Goal: Transaction & Acquisition: Purchase product/service

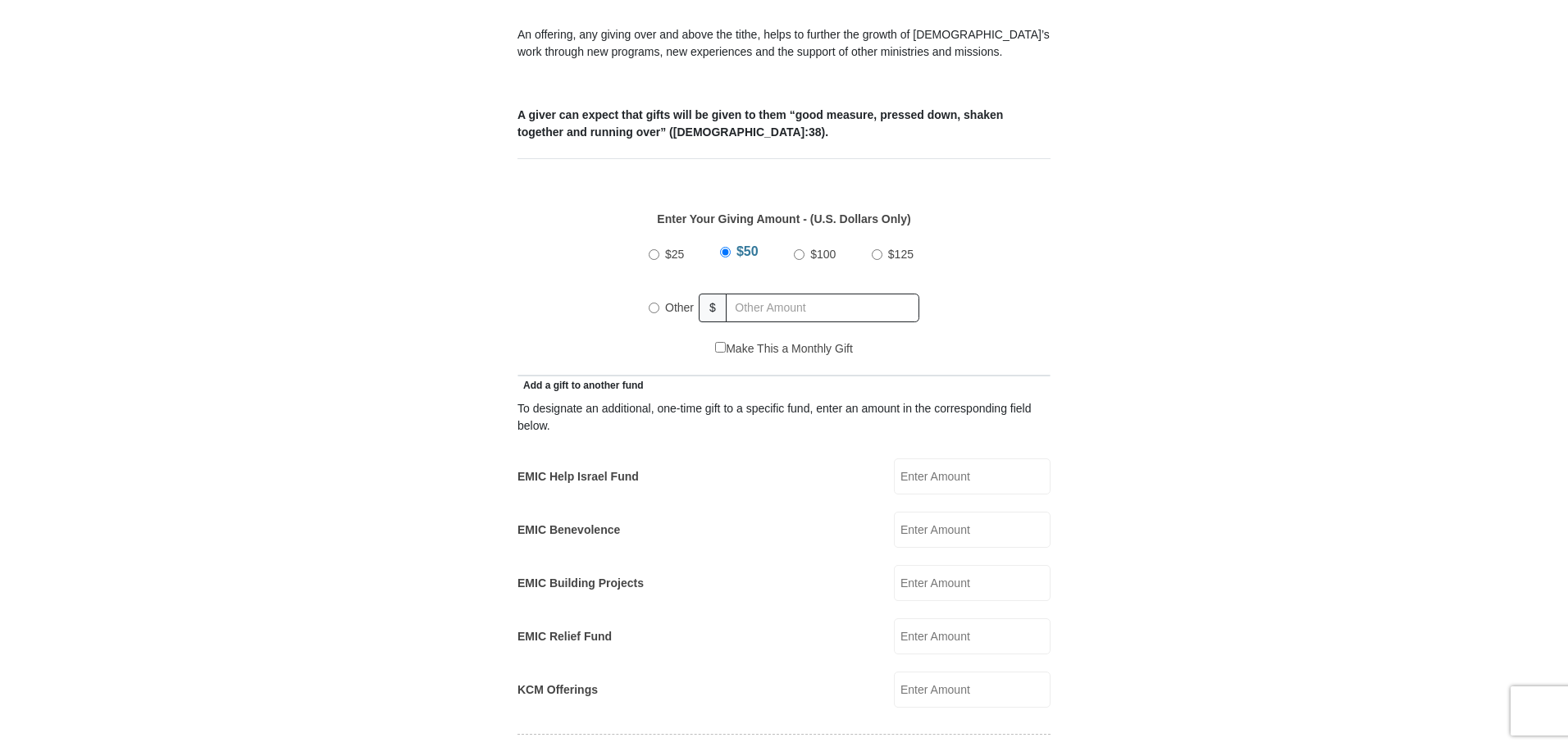
scroll to position [574, 0]
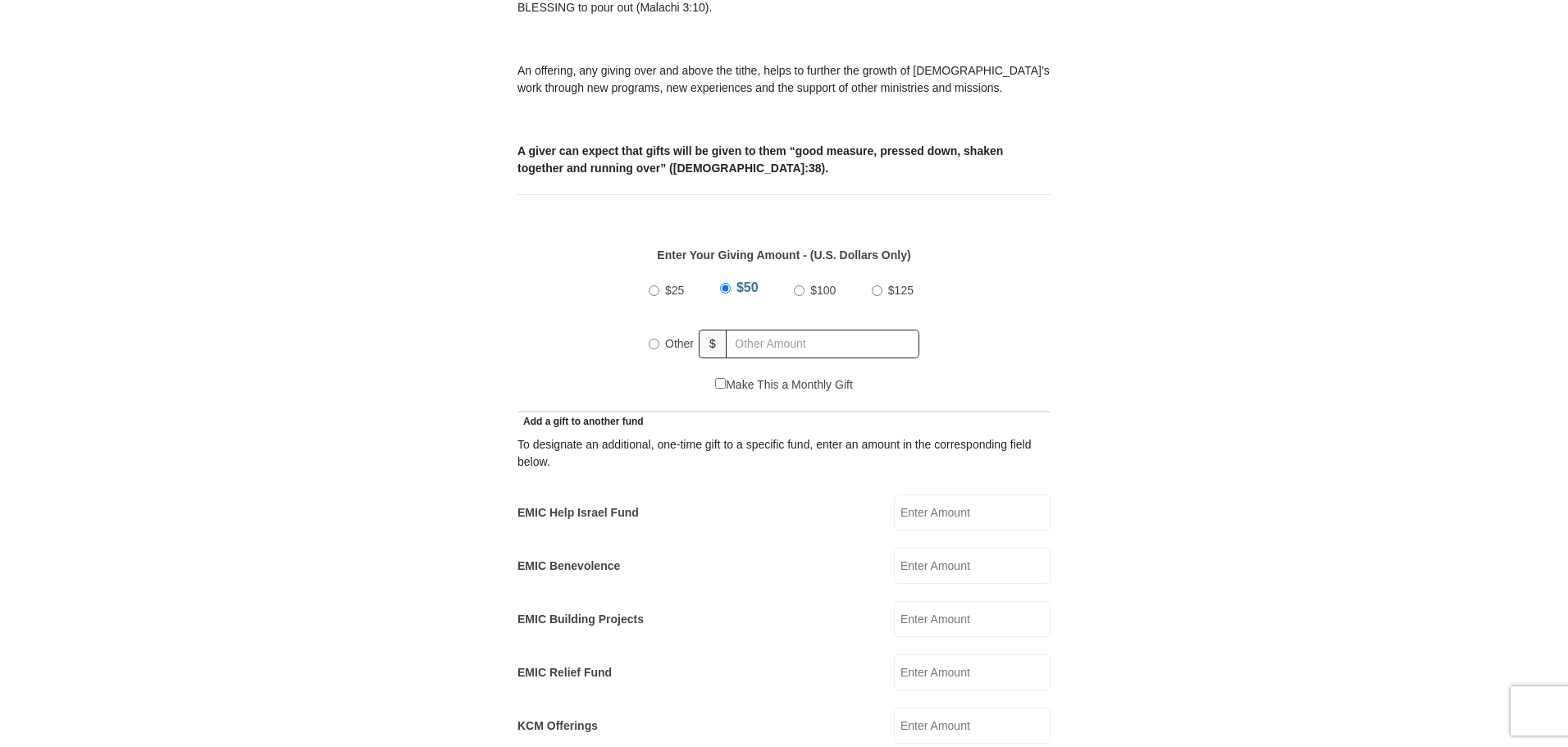
click at [655, 339] on input "Other" at bounding box center [654, 344] width 11 height 11
radio input "true"
click at [802, 330] on input "text" at bounding box center [826, 344] width 188 height 29
type input "256"
click at [399, 410] on form "Eagle Mountain International Church Online Giving Because of gifts like yours, …" at bounding box center [784, 691] width 935 height 2398
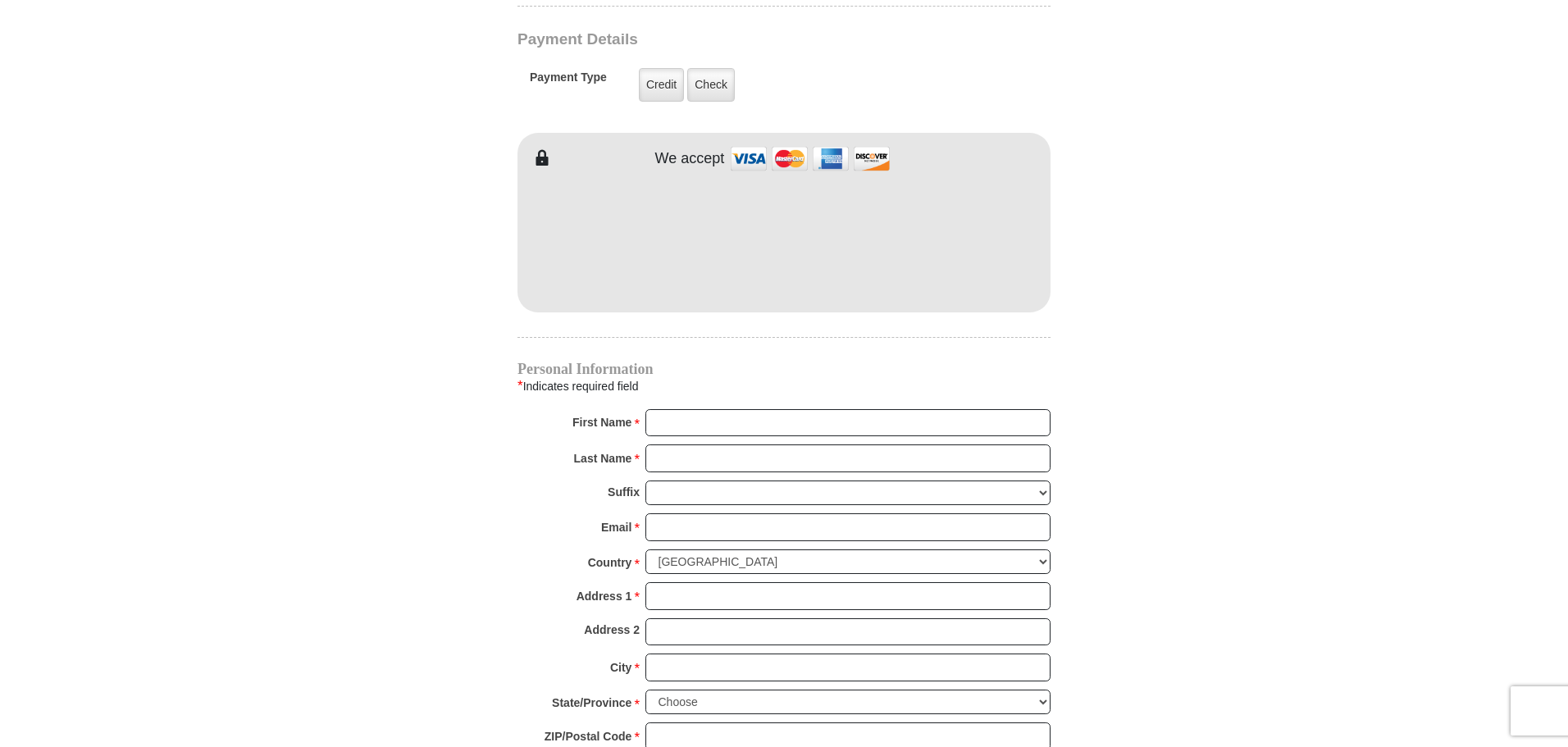
scroll to position [1394, 0]
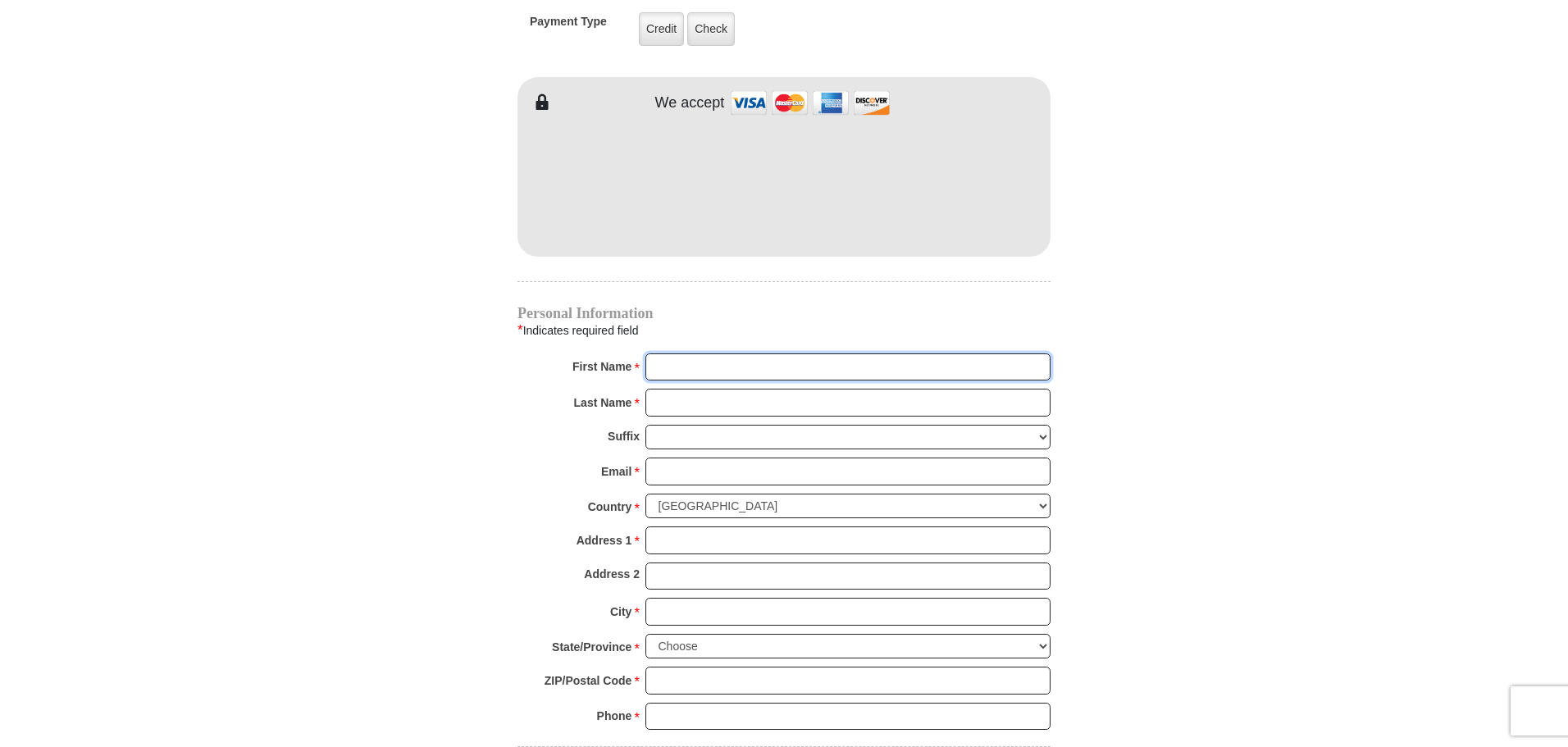
click at [696, 353] on input "First Name *" at bounding box center [847, 367] width 405 height 28
type input "Joshua"
click at [728, 389] on input "Last Name *" at bounding box center [847, 403] width 405 height 28
type input "Samuel"
click at [721, 458] on input "Email *" at bounding box center [847, 471] width 405 height 28
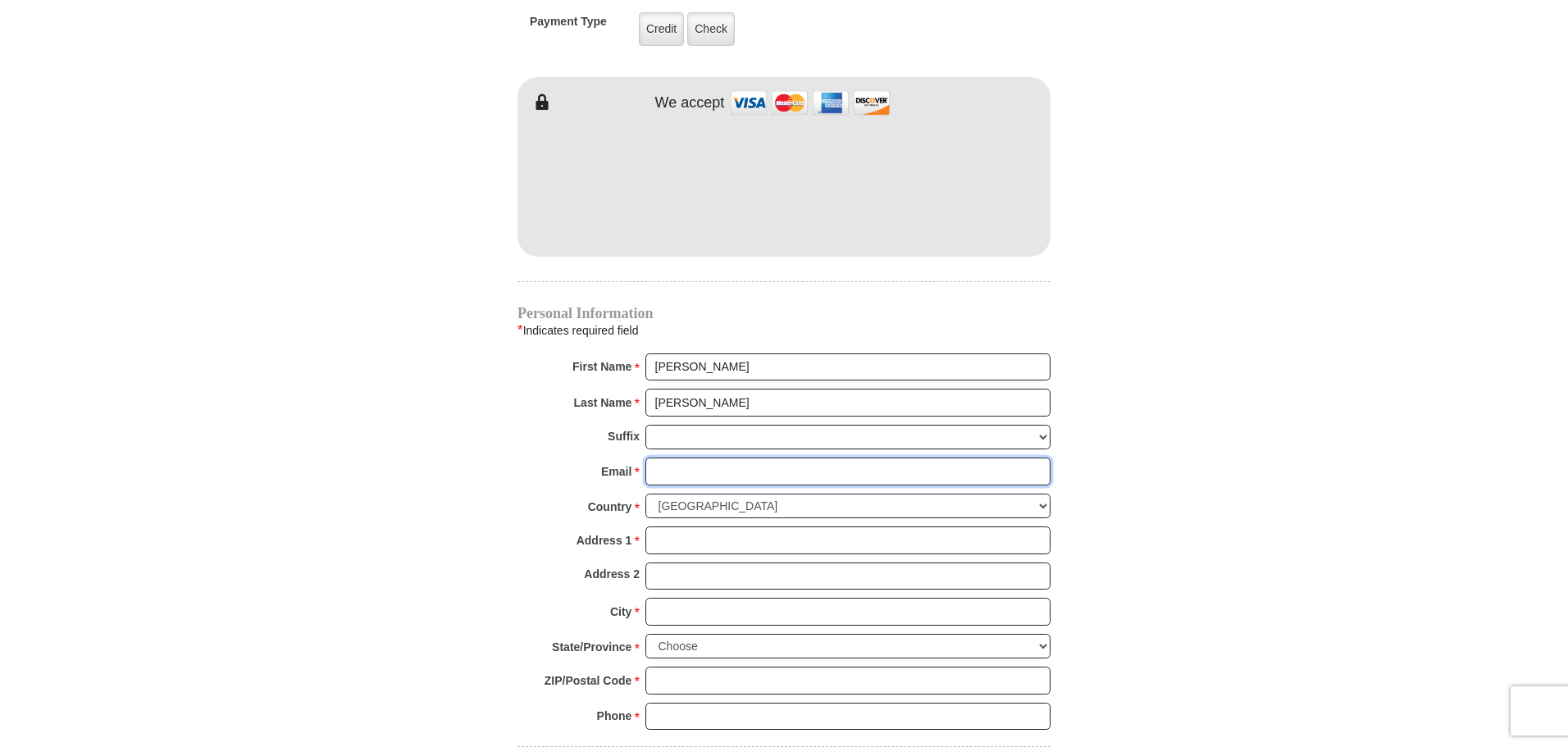
type input "joshuasamuel.729@gmail.com"
type input "11698 Brompton Dr"
type input "Frisco"
select select "TX"
type input "75035"
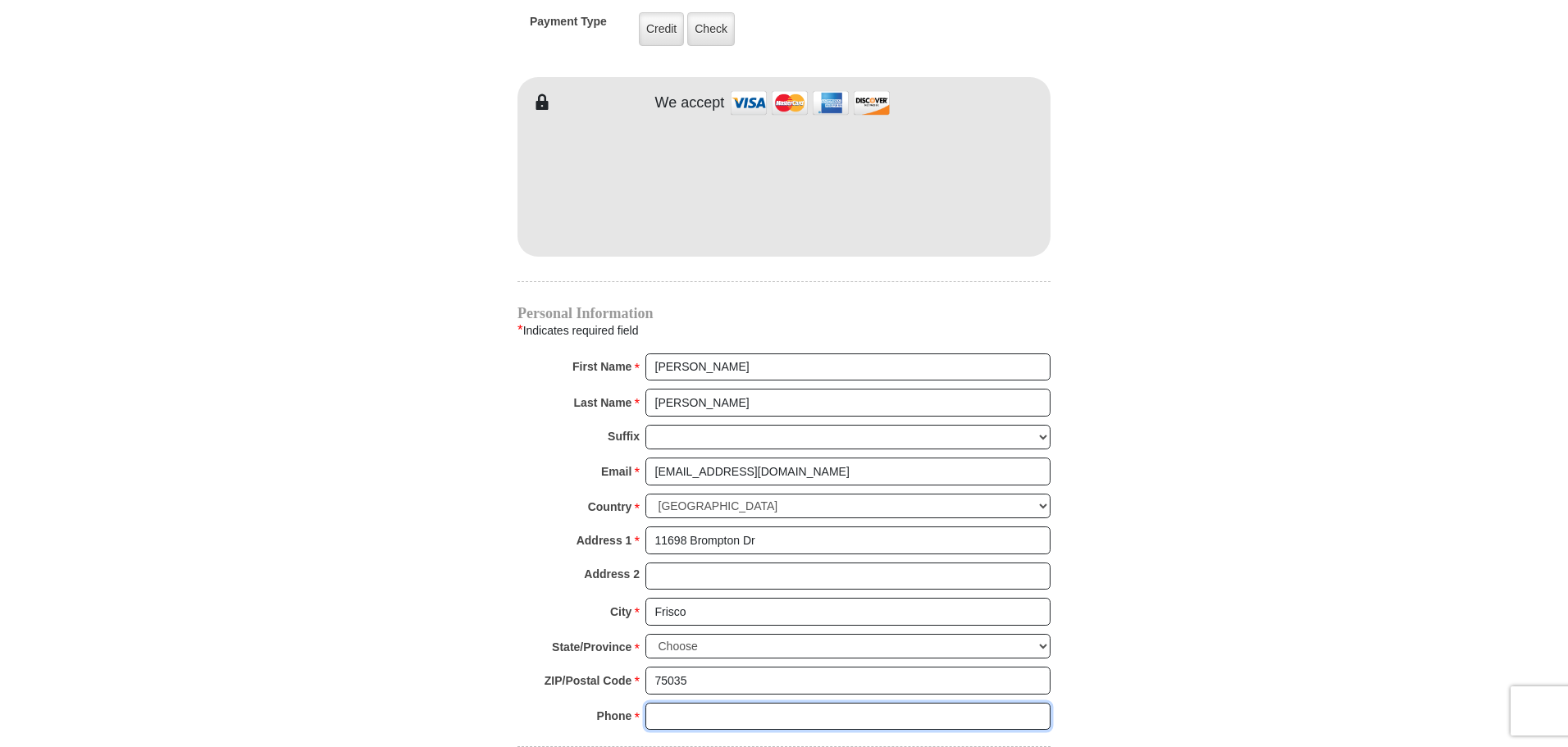
type input "4255162264"
click at [530, 563] on div "Address 2" at bounding box center [784, 581] width 533 height 36
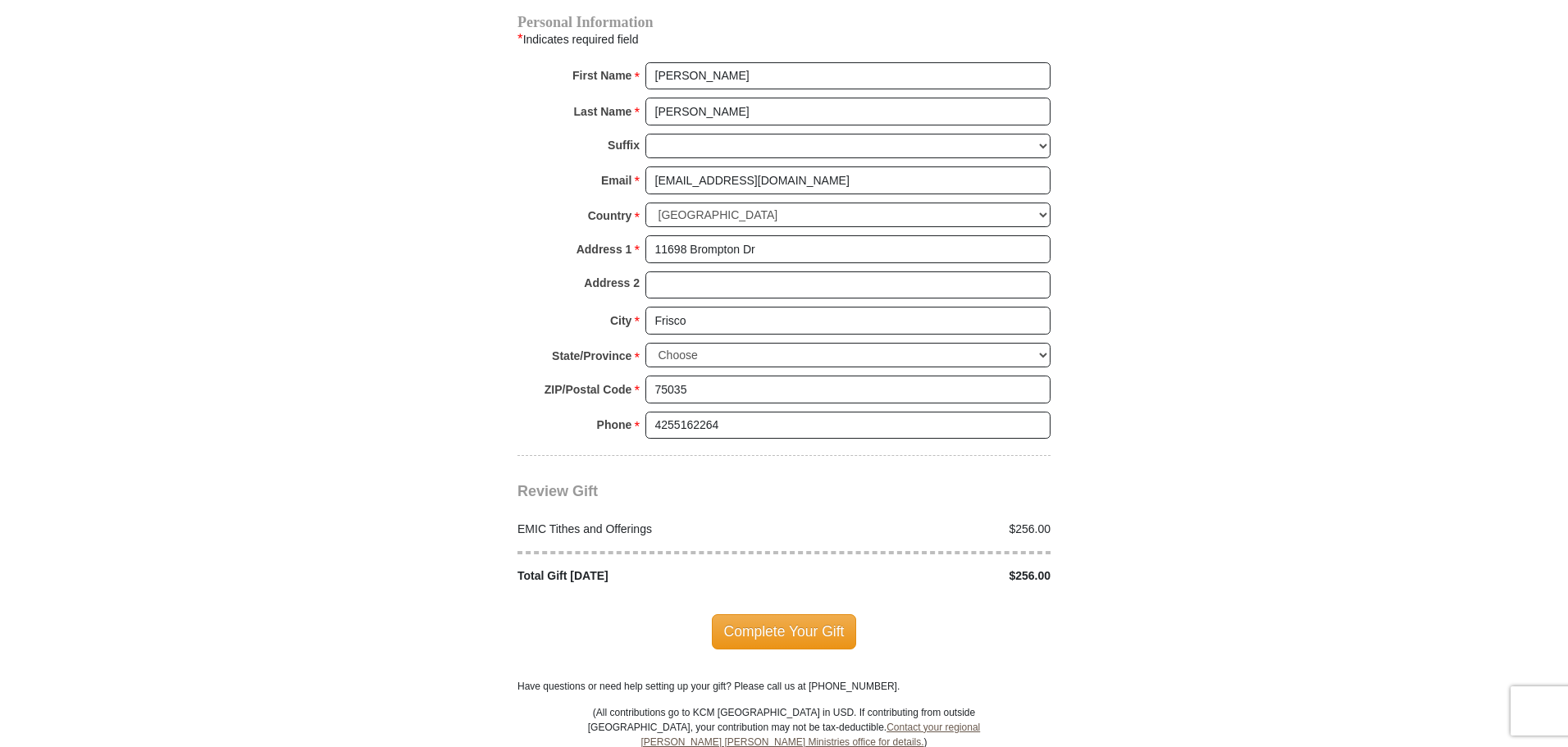
scroll to position [1804, 0]
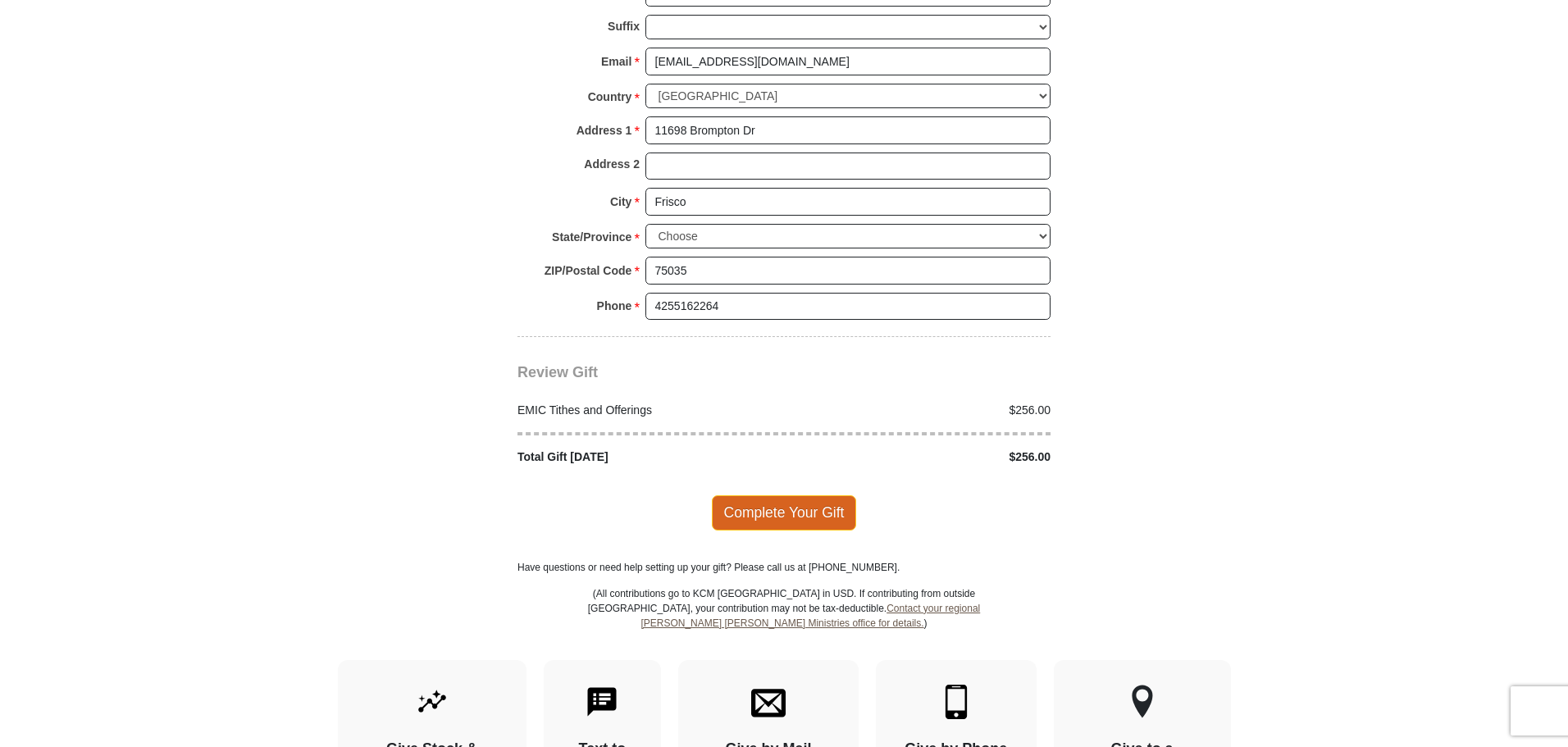
click at [748, 496] on span "Complete Your Gift" at bounding box center [784, 513] width 145 height 35
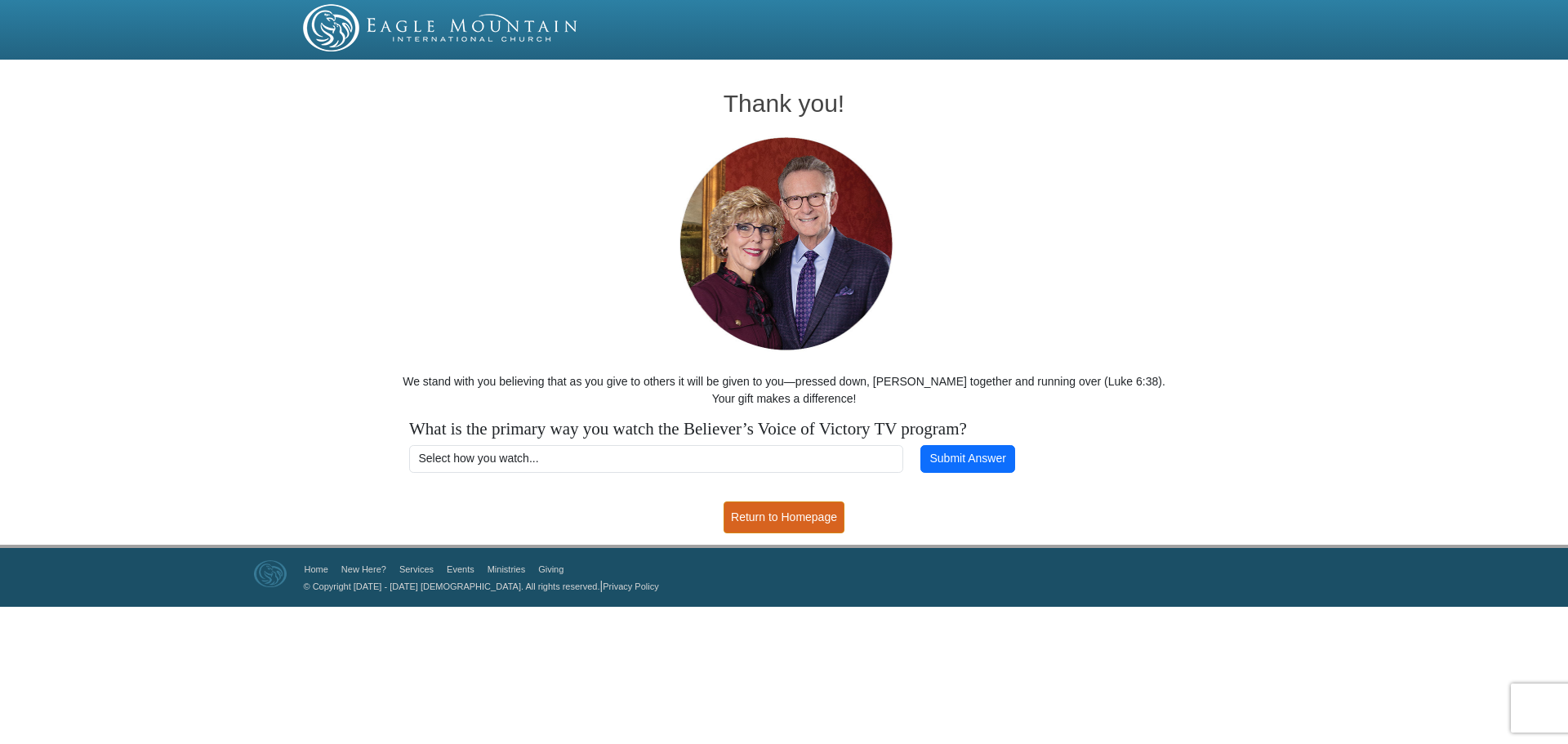
click at [748, 526] on link "Return to Homepage" at bounding box center [784, 518] width 121 height 32
